Goal: Use online tool/utility: Utilize a website feature to perform a specific function

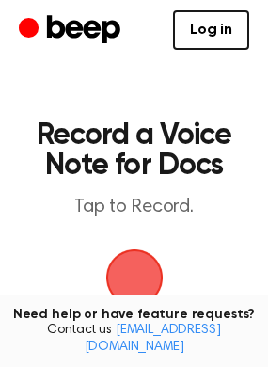
click at [137, 288] on span "button" at bounding box center [134, 278] width 57 height 57
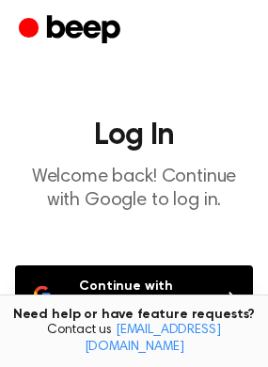
click at [137, 288] on button "Continue with Google" at bounding box center [134, 297] width 238 height 62
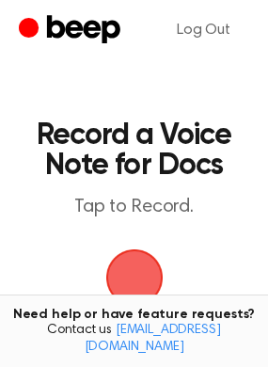
click at [136, 290] on span "button" at bounding box center [134, 278] width 57 height 57
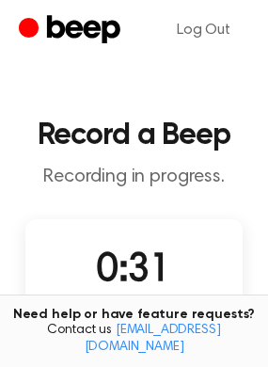
click at [149, 307] on div "Recording" at bounding box center [134, 315] width 91 height 28
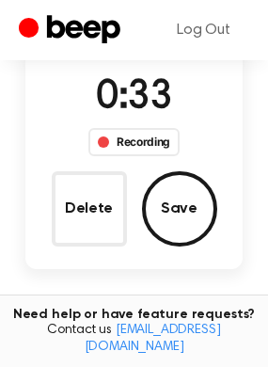
scroll to position [187, 0]
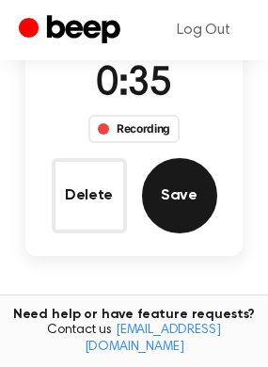
click at [182, 186] on button "Save" at bounding box center [179, 195] width 75 height 75
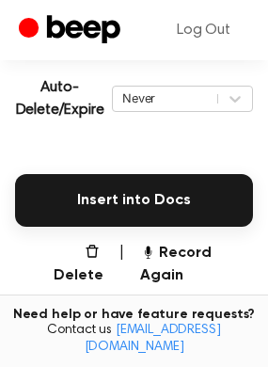
scroll to position [424, 0]
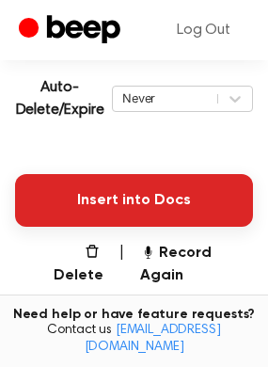
click at [161, 187] on button "Insert into Docs" at bounding box center [134, 200] width 238 height 53
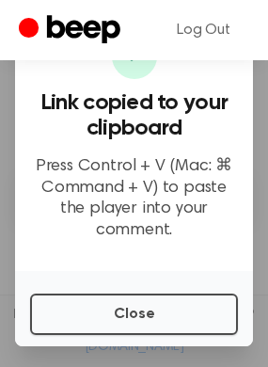
scroll to position [464, 0]
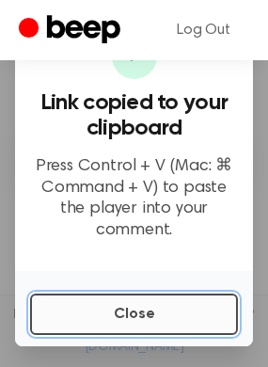
click at [110, 308] on button "Close" at bounding box center [134, 314] width 208 height 41
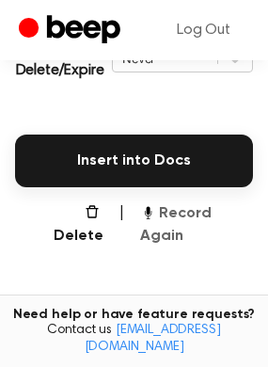
click at [235, 213] on button "Record Again" at bounding box center [196, 225] width 113 height 45
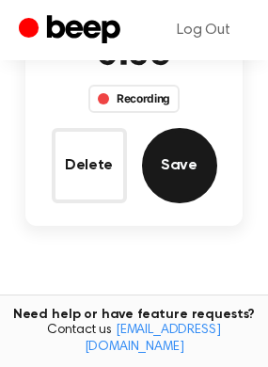
click at [161, 170] on button "Save" at bounding box center [179, 165] width 75 height 75
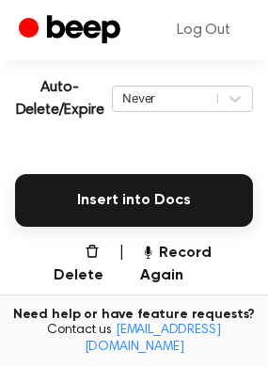
scroll to position [424, 0]
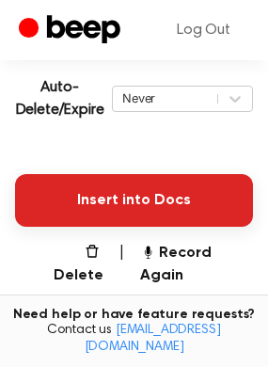
click at [163, 192] on button "Insert into Docs" at bounding box center [134, 200] width 238 height 53
